Goal: Use online tool/utility: Utilize a website feature to perform a specific function

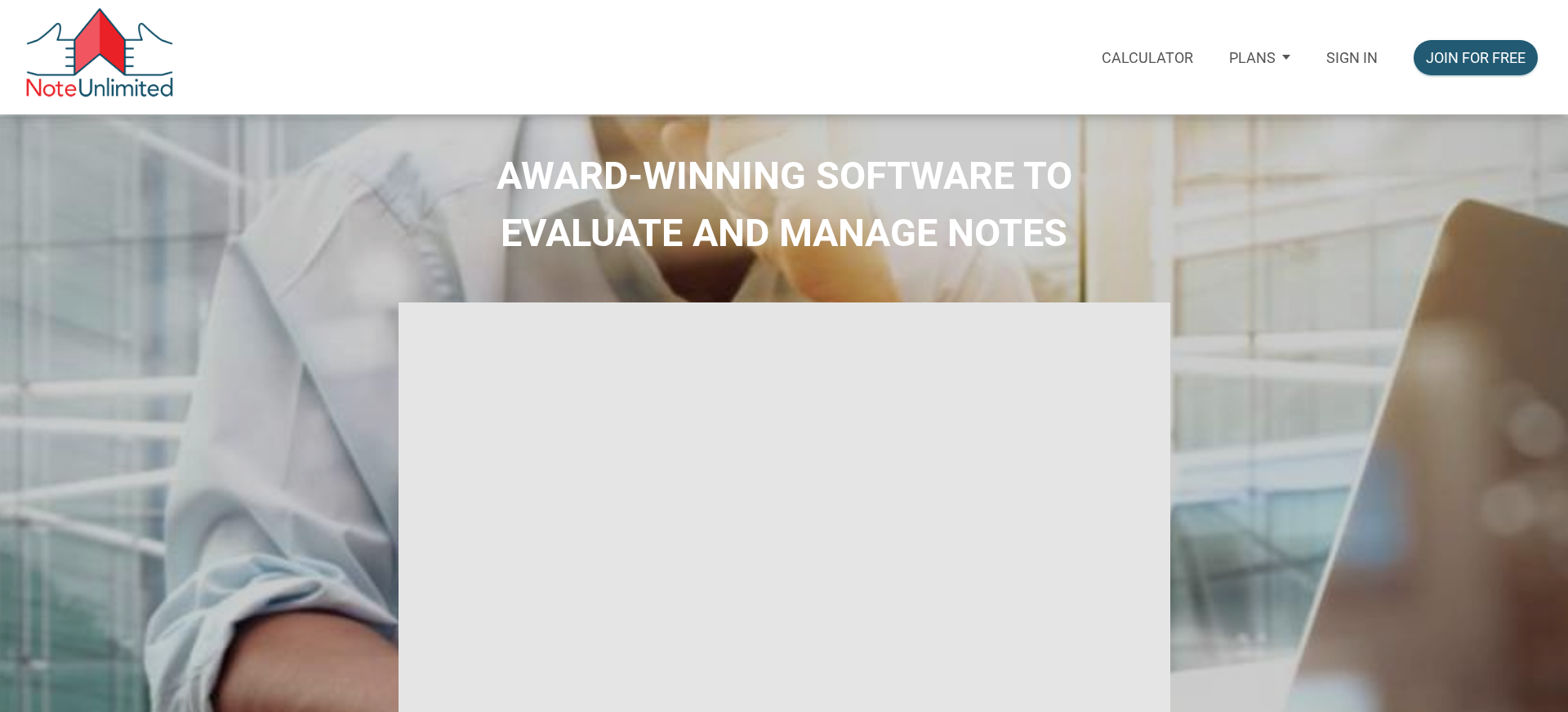
select select
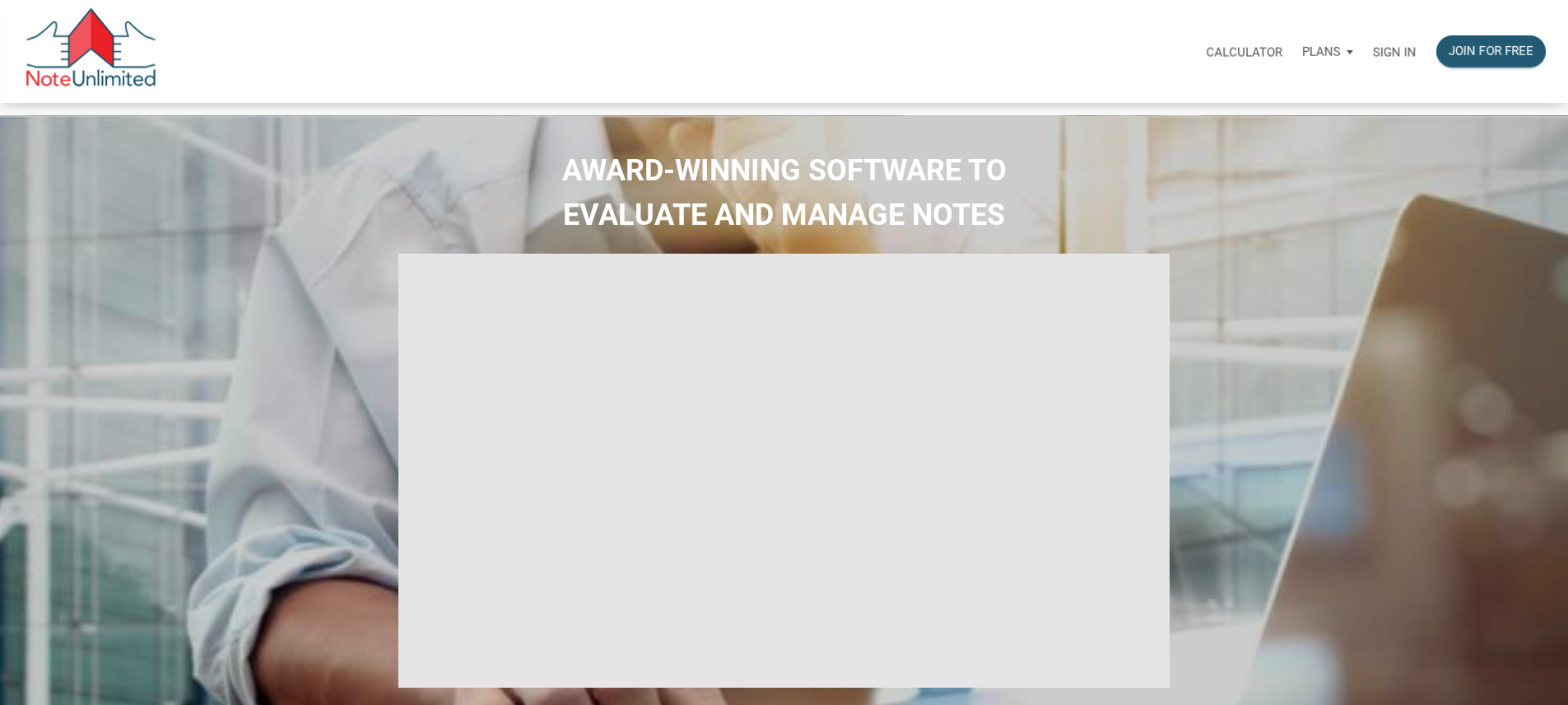
type input "Introduction to new features"
select select
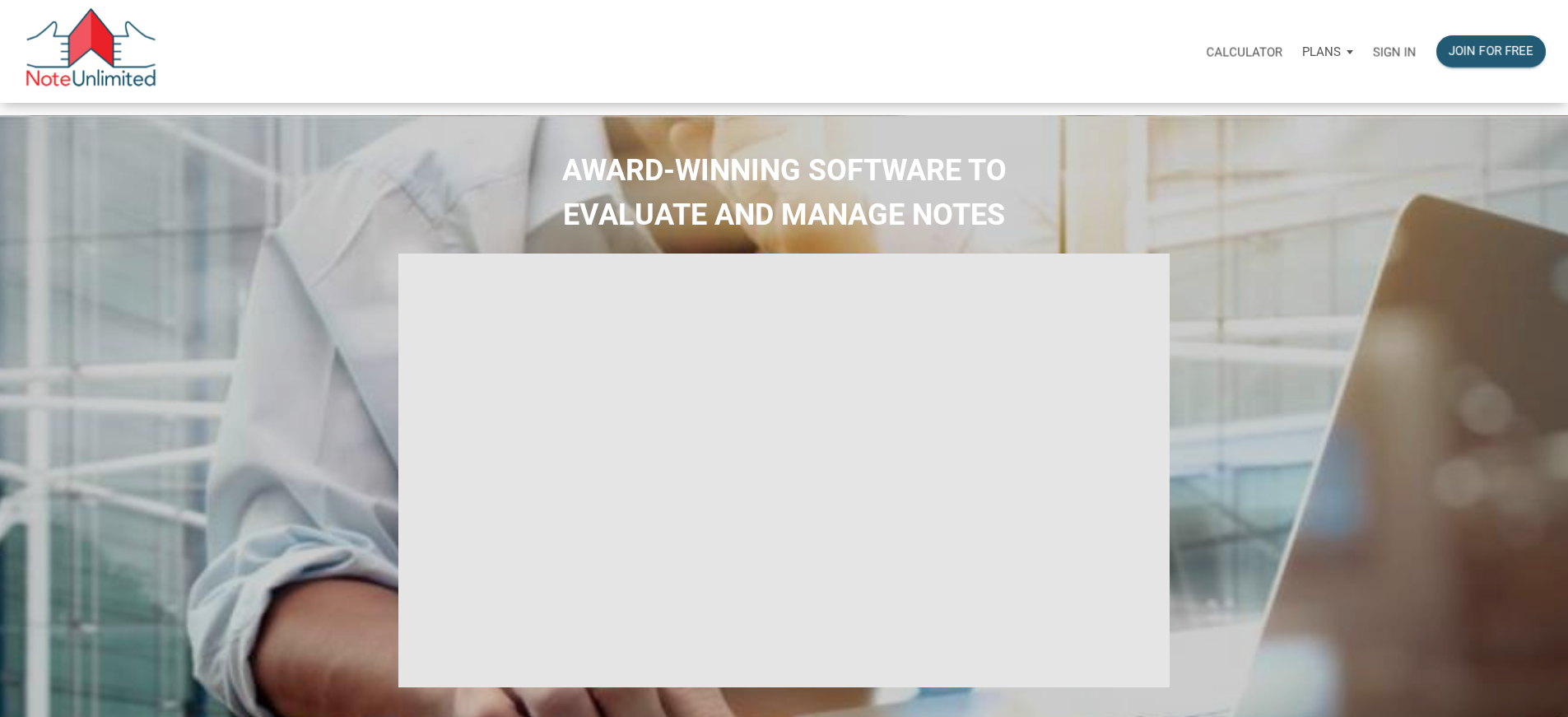
drag, startPoint x: 1121, startPoint y: 52, endPoint x: 1117, endPoint y: 68, distance: 16.5
click at [1206, 51] on p "Calculator" at bounding box center [1245, 52] width 77 height 15
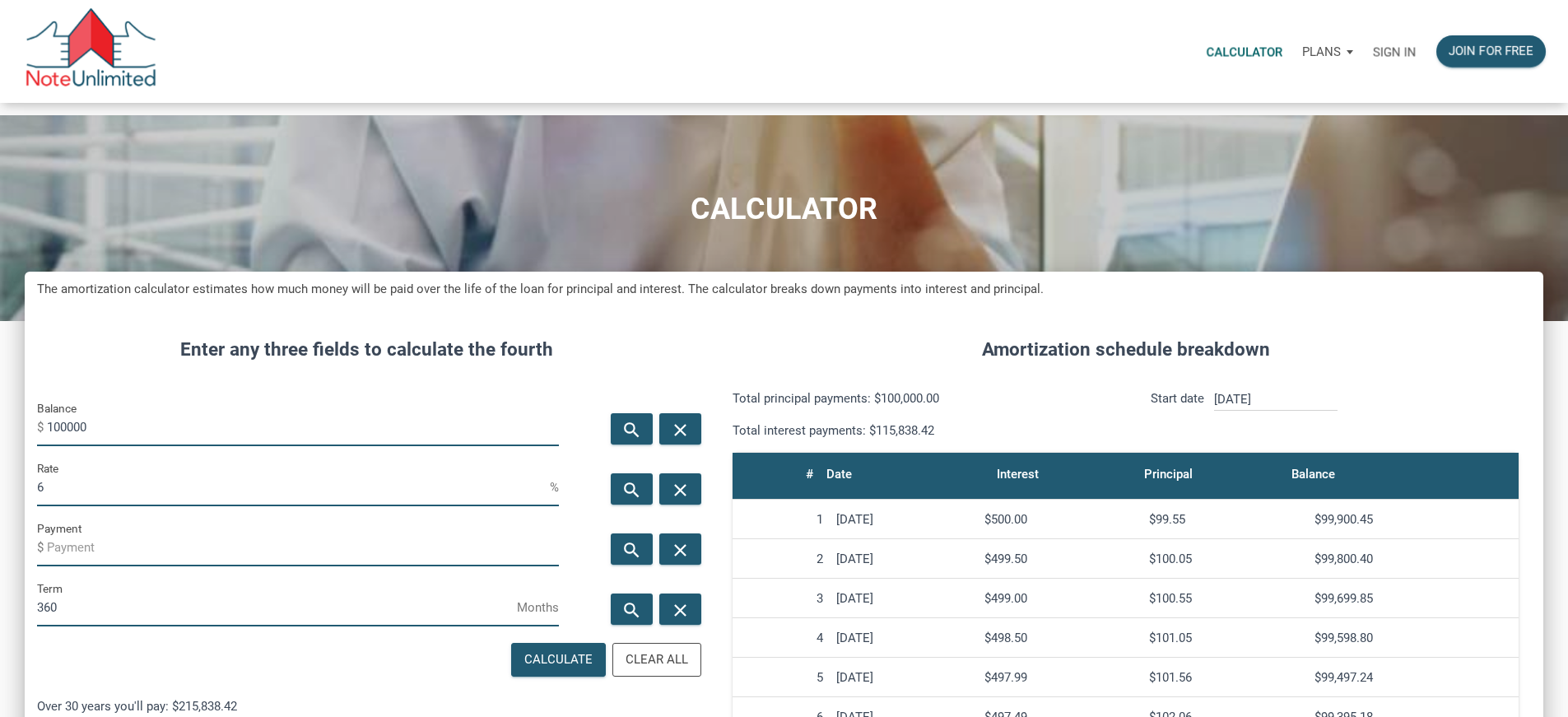
scroll to position [1007, 1494]
type input "1"
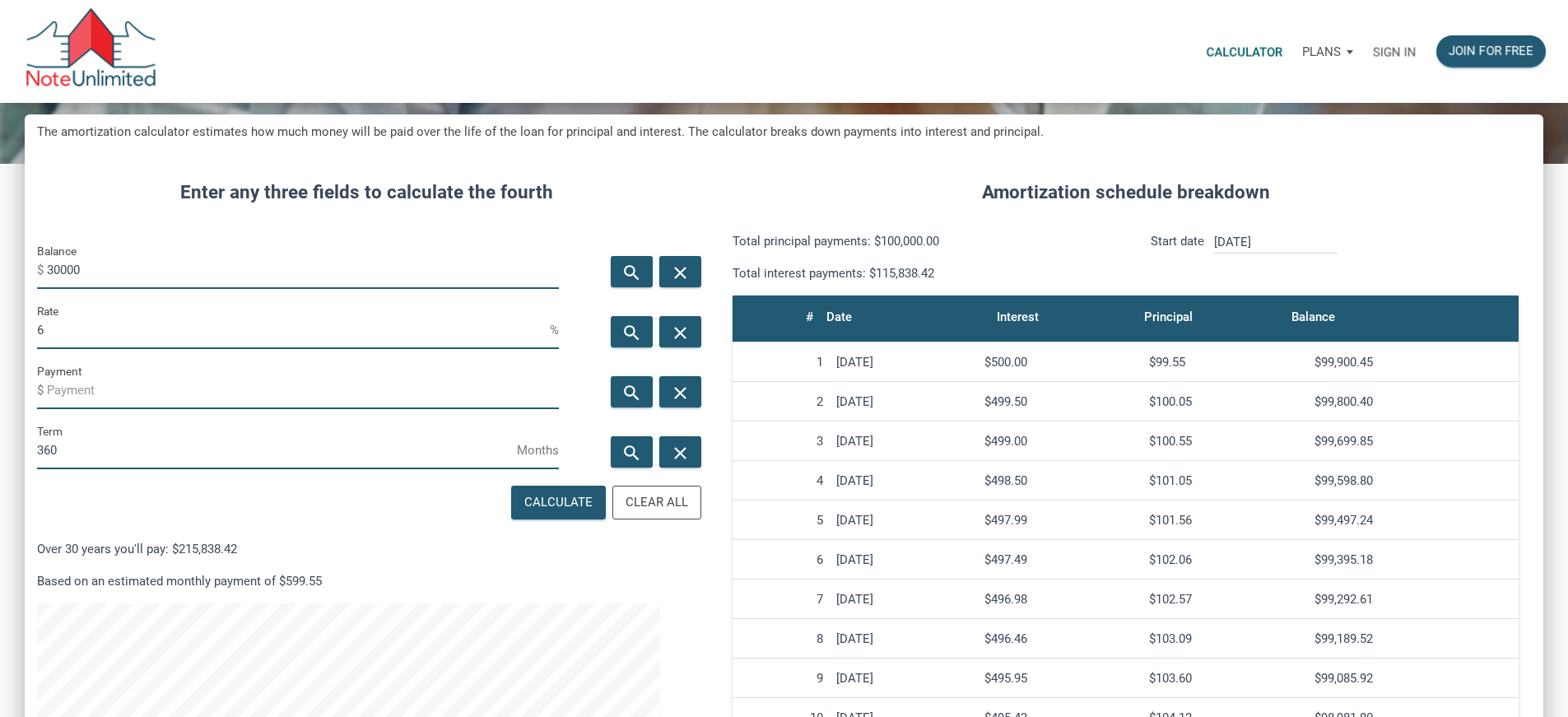
scroll to position [164, 0]
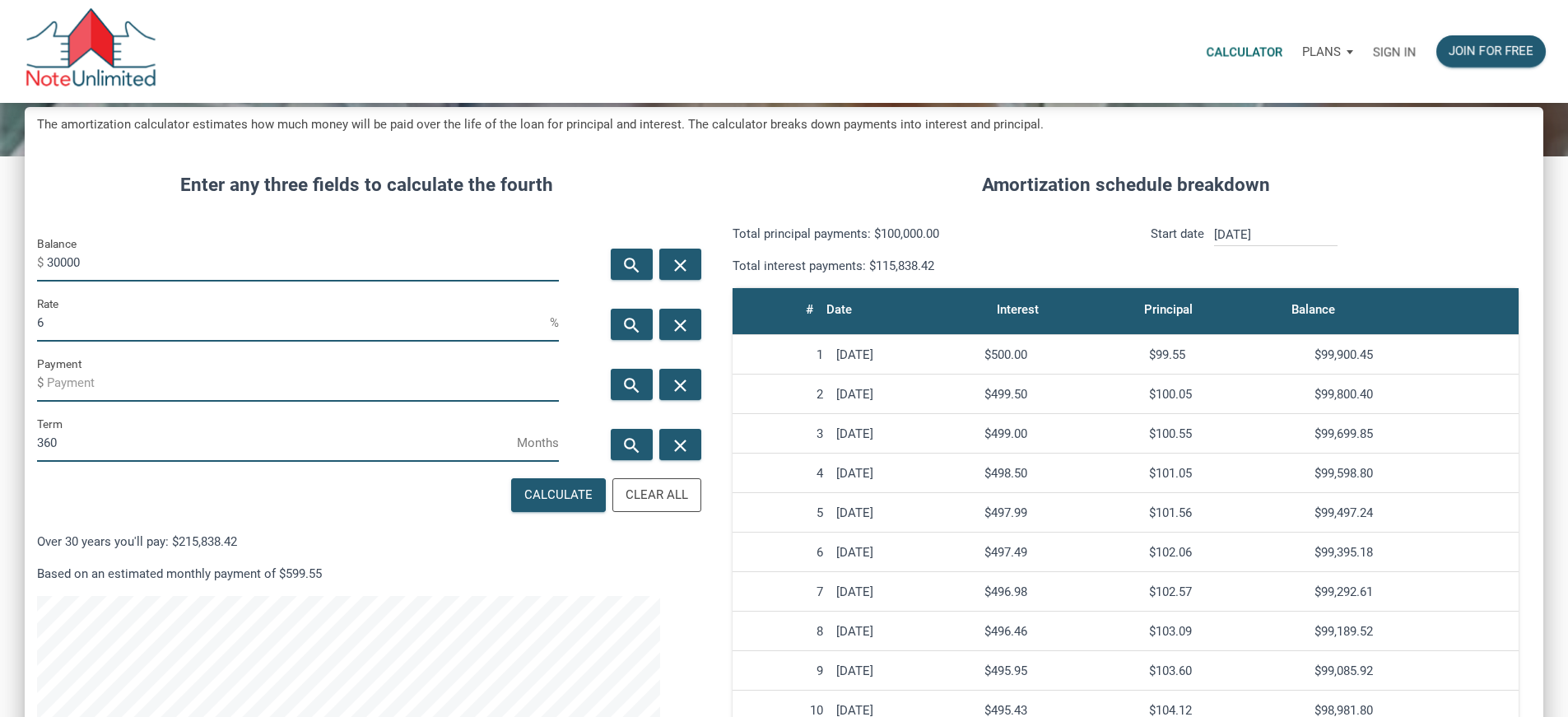
type input "30000"
click at [90, 341] on input "6" at bounding box center [293, 323] width 513 height 37
click at [329, 341] on div "Rate 6 %" at bounding box center [297, 317] width 522 height 48
click at [96, 462] on input "360" at bounding box center [276, 443] width 480 height 37
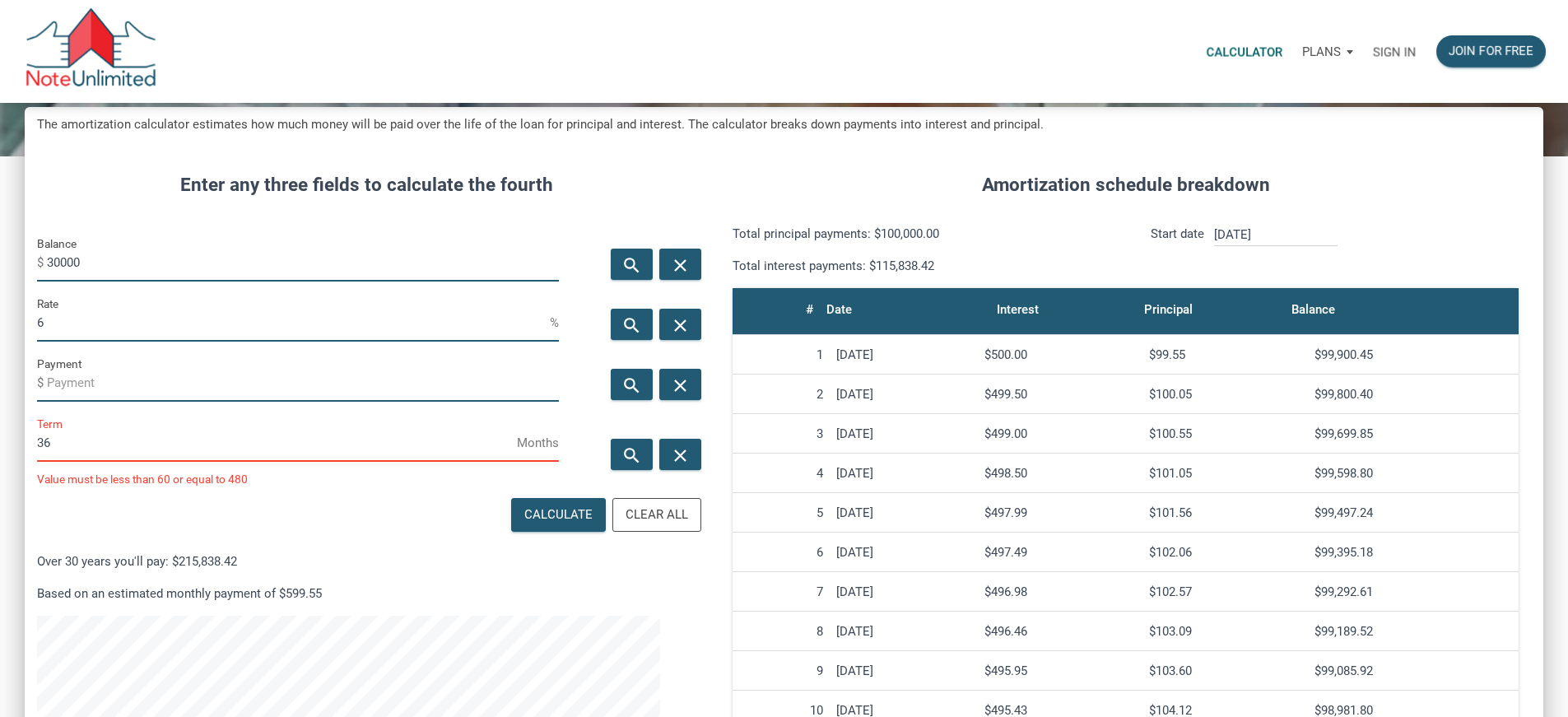
scroll to position [822011, 821746]
type input "3"
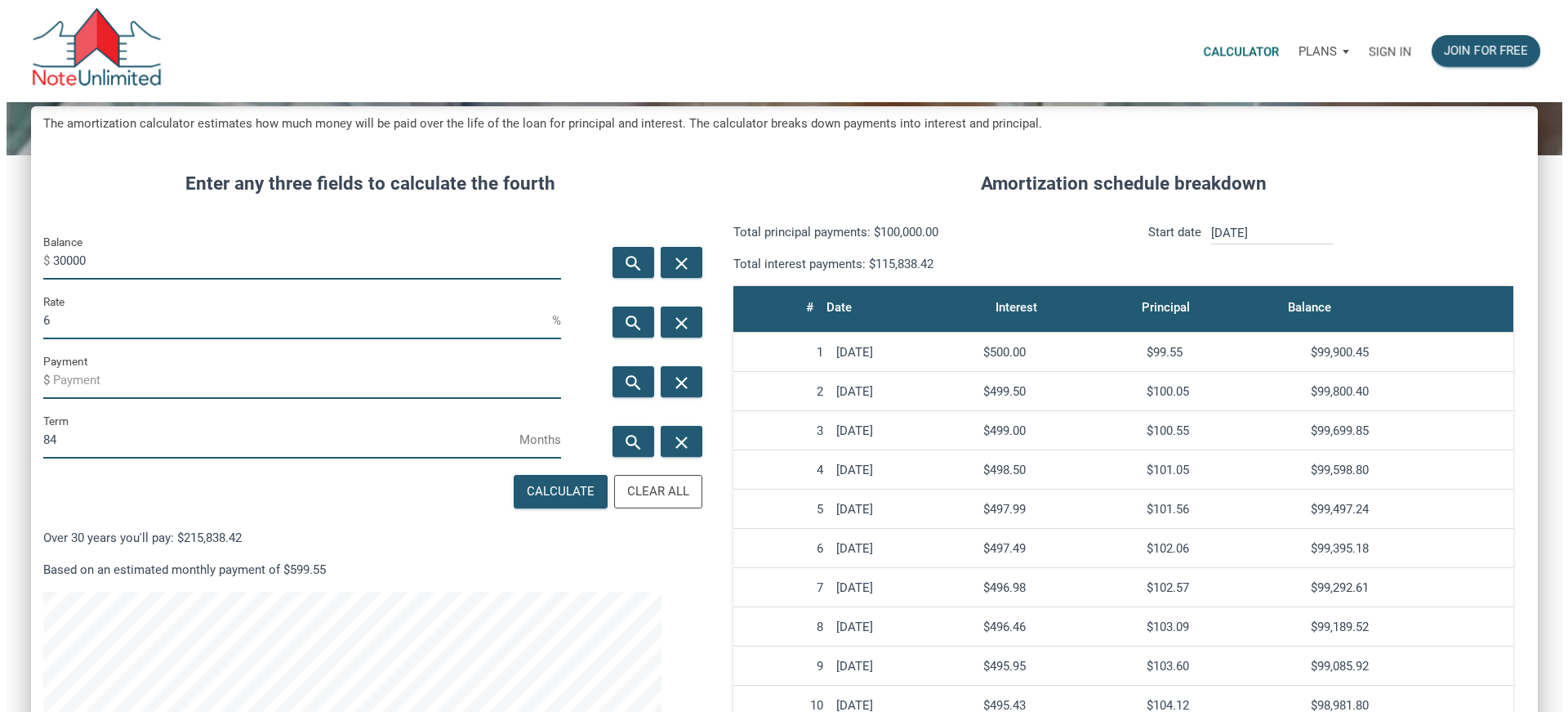
scroll to position [816300, 815386]
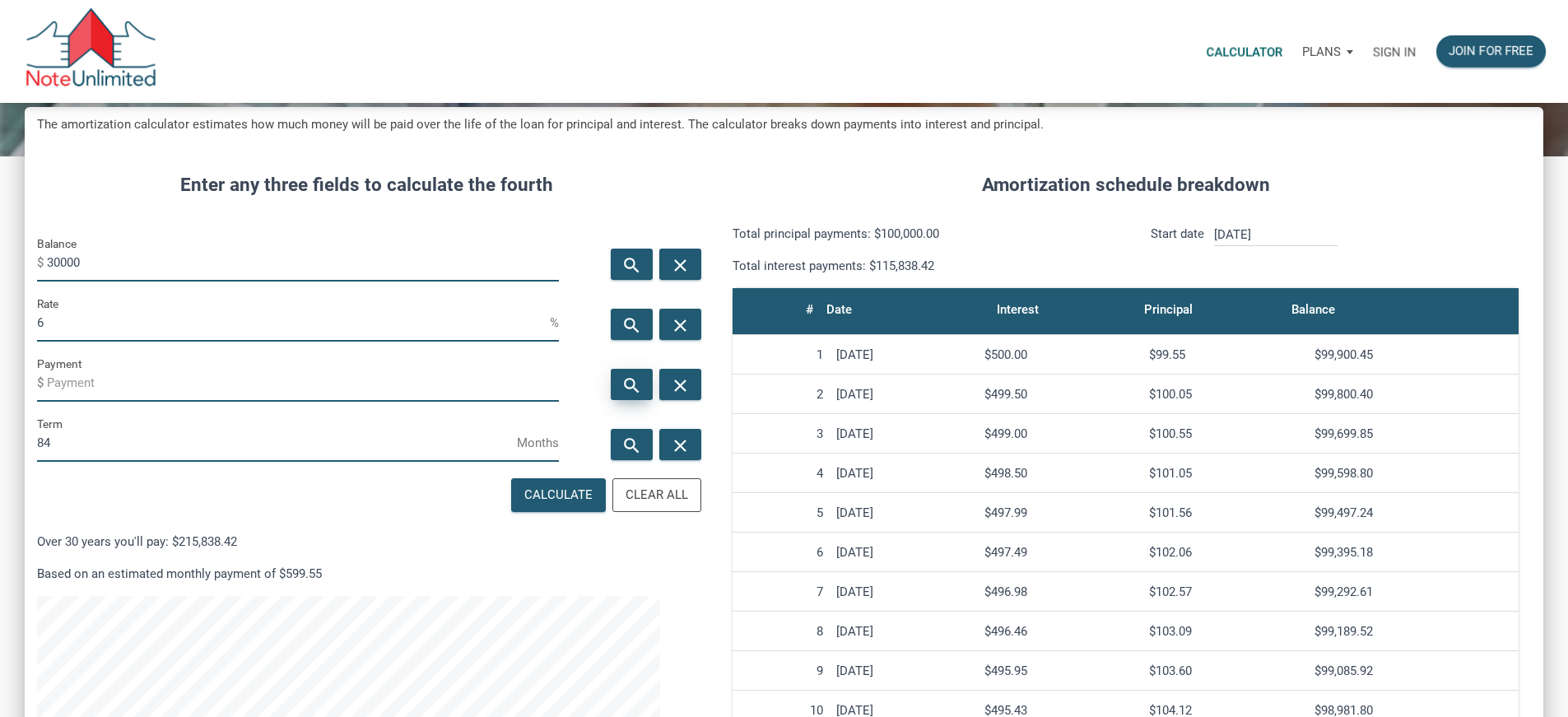
type input "84"
click at [622, 395] on icon "search" at bounding box center [632, 385] width 20 height 21
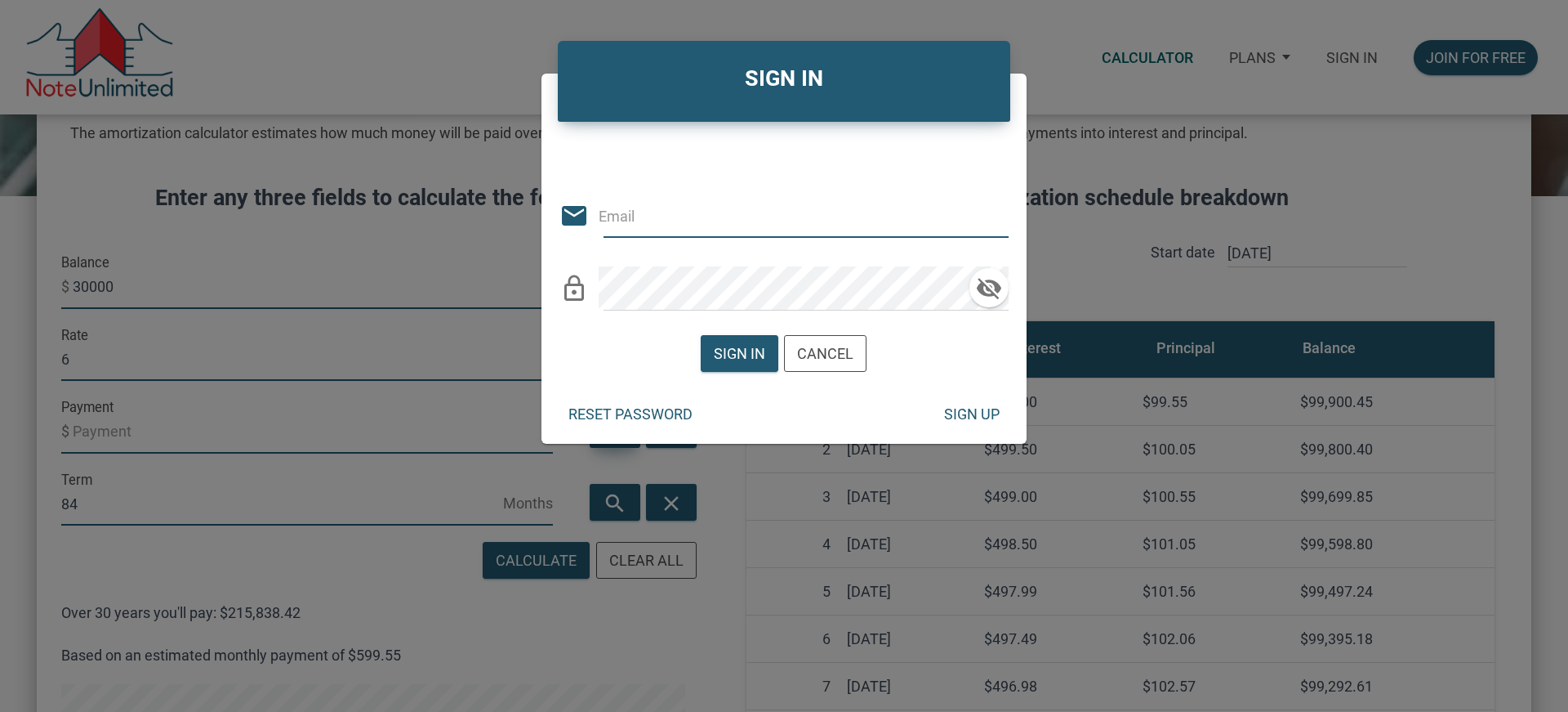
type input "[EMAIL_ADDRESS][DOMAIN_NAME]"
click at [769, 360] on div "Sign in" at bounding box center [740, 353] width 76 height 36
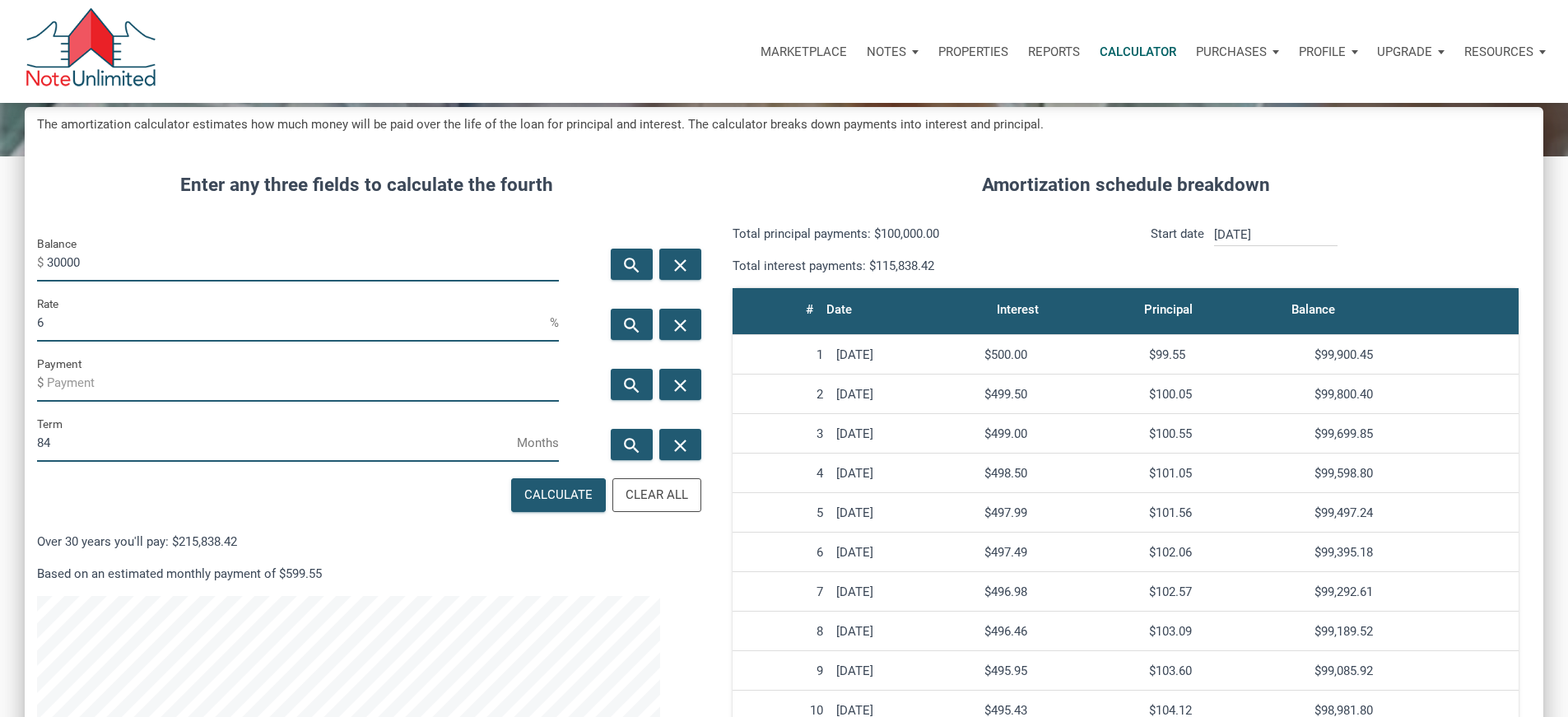
scroll to position [822032, 821746]
click at [622, 395] on icon "search" at bounding box center [632, 385] width 20 height 21
type input "-438.26"
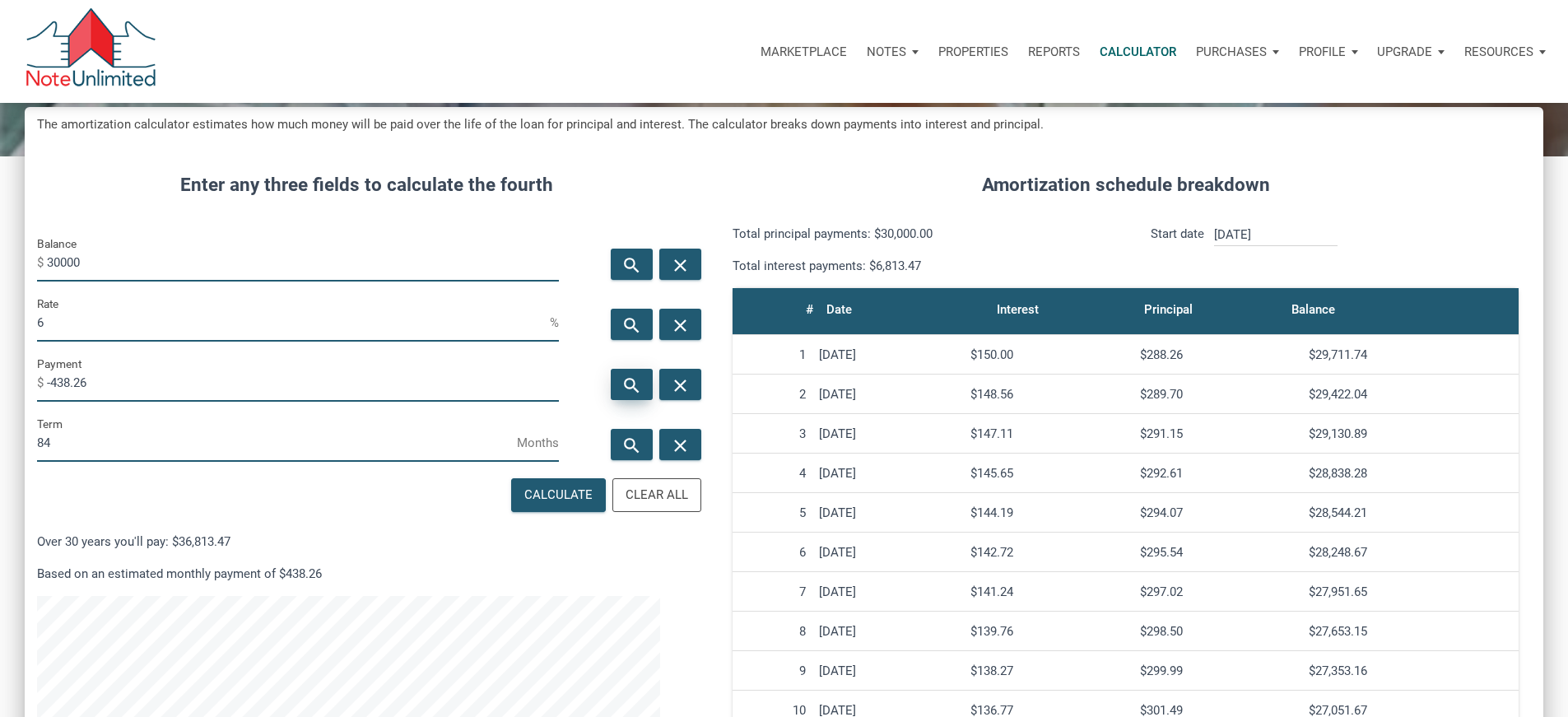
scroll to position [1007, 1494]
